Goal: Task Accomplishment & Management: Manage account settings

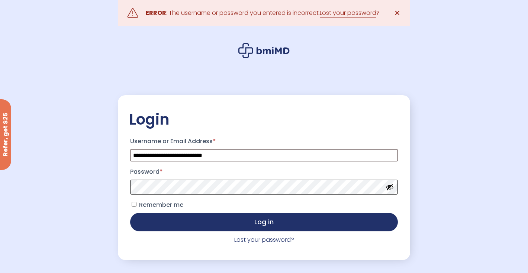
click at [130, 213] on button "Log in" at bounding box center [264, 222] width 268 height 19
click at [261, 240] on link "Lost your password?" at bounding box center [264, 239] width 60 height 9
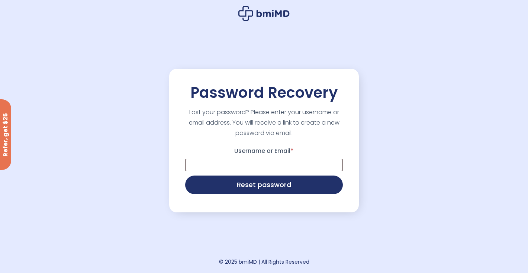
click at [202, 172] on p "Username or Email *" at bounding box center [264, 158] width 160 height 28
click at [201, 168] on input "Username or Email *" at bounding box center [264, 165] width 158 height 12
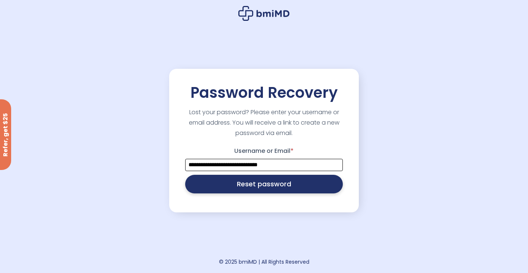
type input "**********"
click at [212, 184] on button "Reset password" at bounding box center [264, 184] width 158 height 19
